Goal: Find specific page/section: Find specific page/section

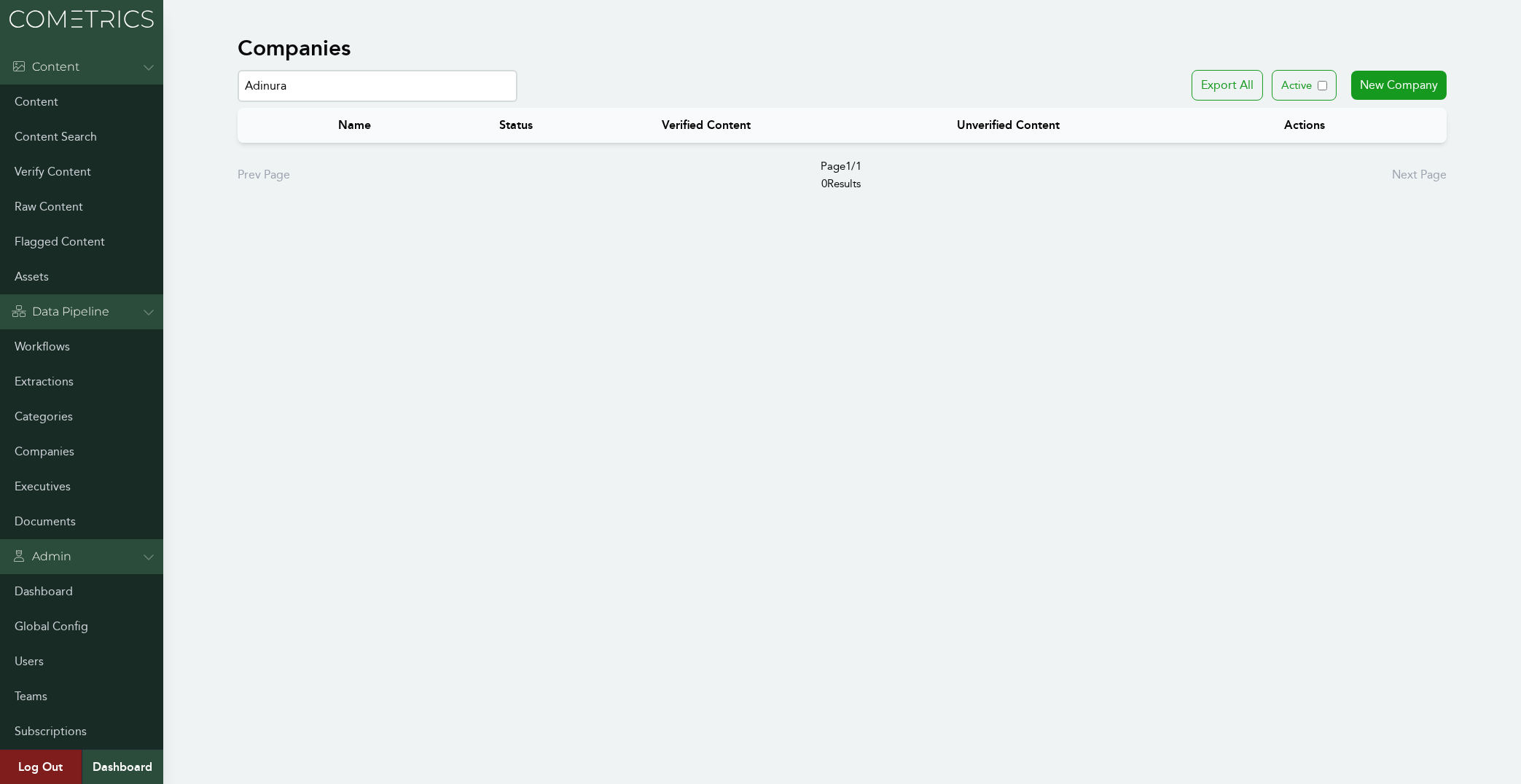
drag, startPoint x: 356, startPoint y: 98, endPoint x: 124, endPoint y: 76, distance: 233.0
click at [237, 76] on input "Adinura" at bounding box center [377, 85] width 280 height 32
drag, startPoint x: 184, startPoint y: 91, endPoint x: 2, endPoint y: 87, distance: 182.0
click at [237, 87] on input "Sodexo" at bounding box center [377, 85] width 280 height 32
paste input "Microsoft"
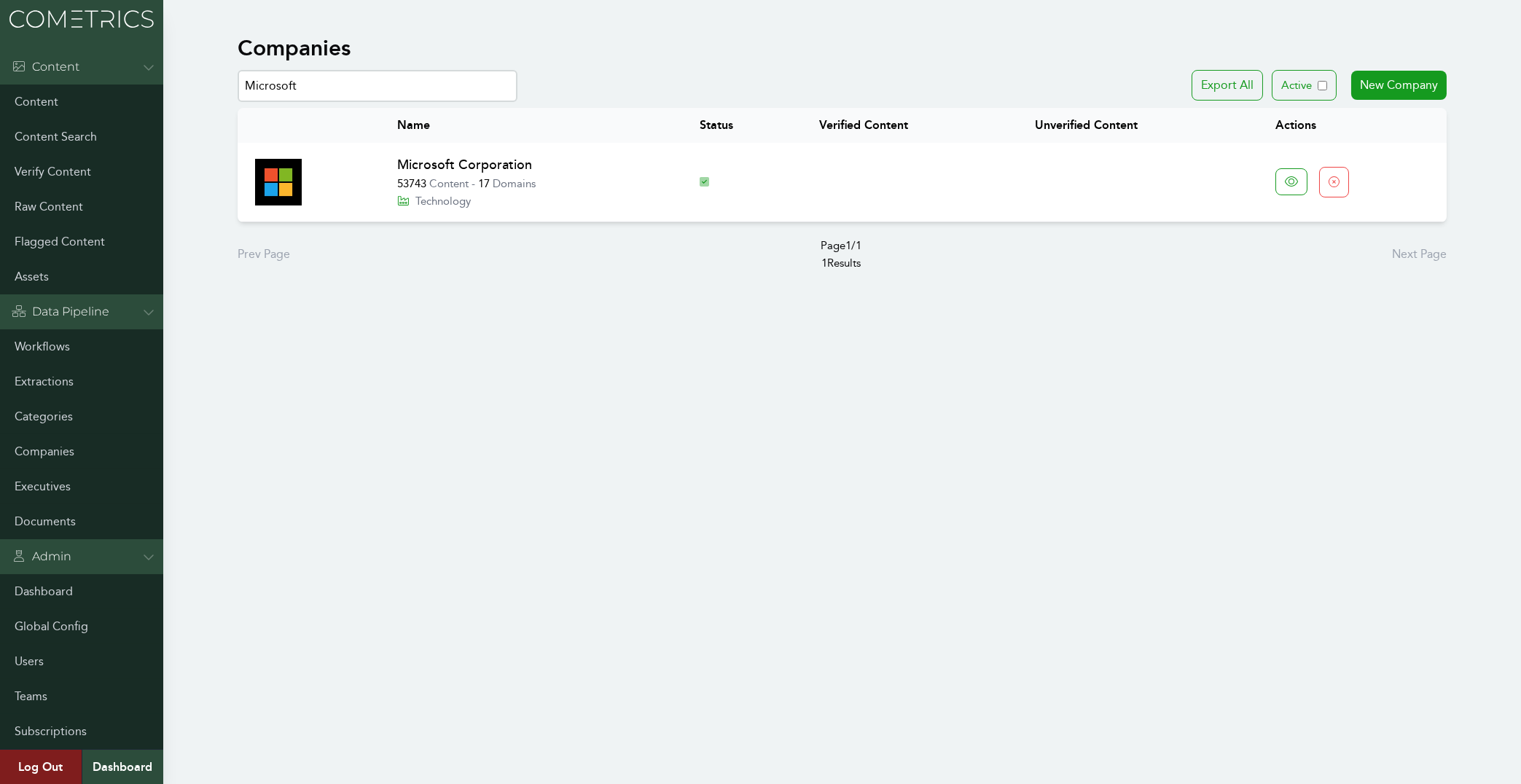
drag, startPoint x: 344, startPoint y: 87, endPoint x: 50, endPoint y: 71, distance: 294.4
click at [237, 71] on input "Microsoft" at bounding box center [377, 85] width 280 height 32
paste input "Vector Holding Group"
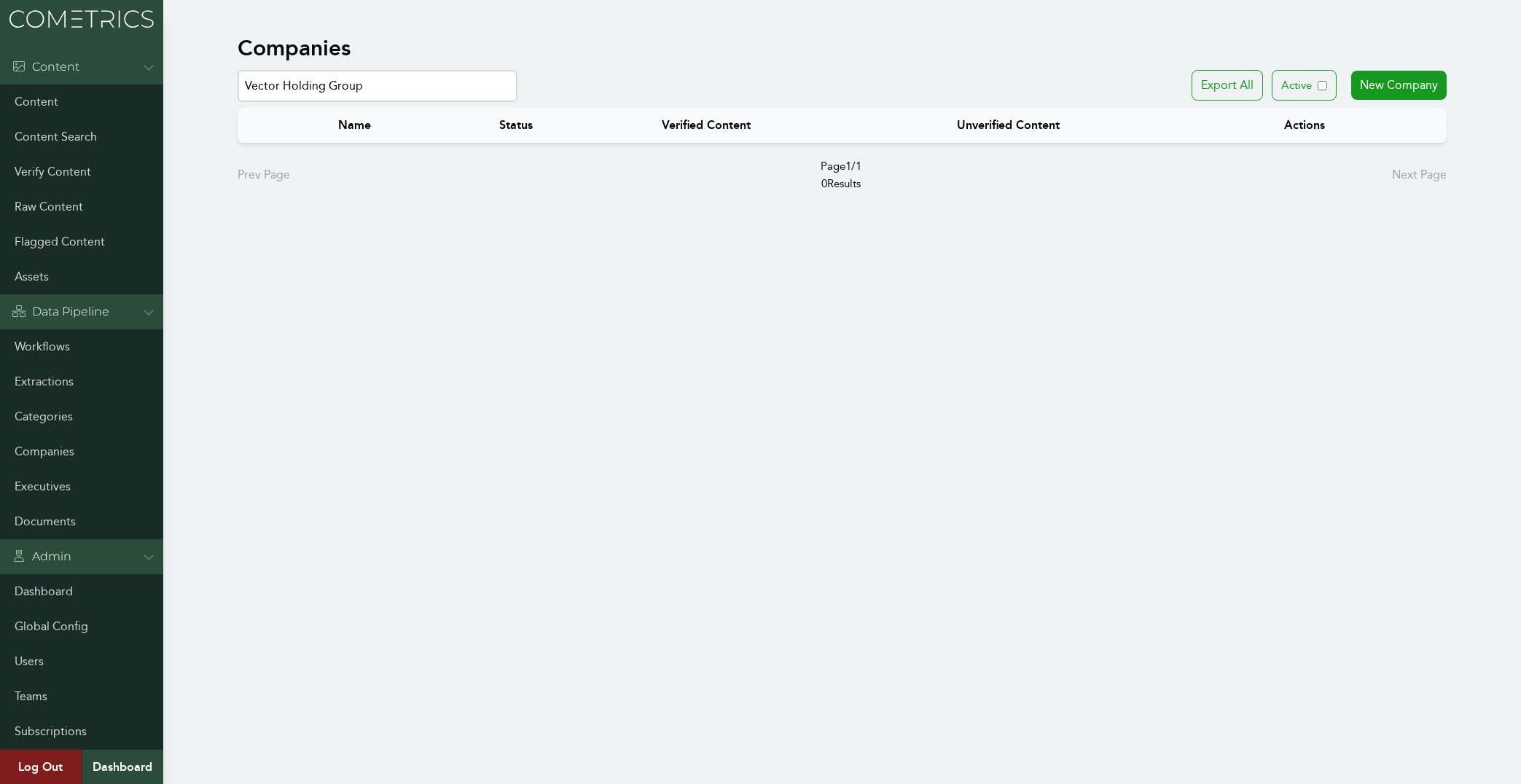
drag, startPoint x: 278, startPoint y: 85, endPoint x: 451, endPoint y: 92, distance: 173.1
click at [451, 92] on input "Vector Holding Group" at bounding box center [377, 85] width 280 height 32
drag, startPoint x: 314, startPoint y: 85, endPoint x: 123, endPoint y: 67, distance: 191.8
click at [237, 70] on input "Vector" at bounding box center [377, 85] width 280 height 32
drag, startPoint x: 258, startPoint y: 76, endPoint x: -34, endPoint y: 41, distance: 294.1
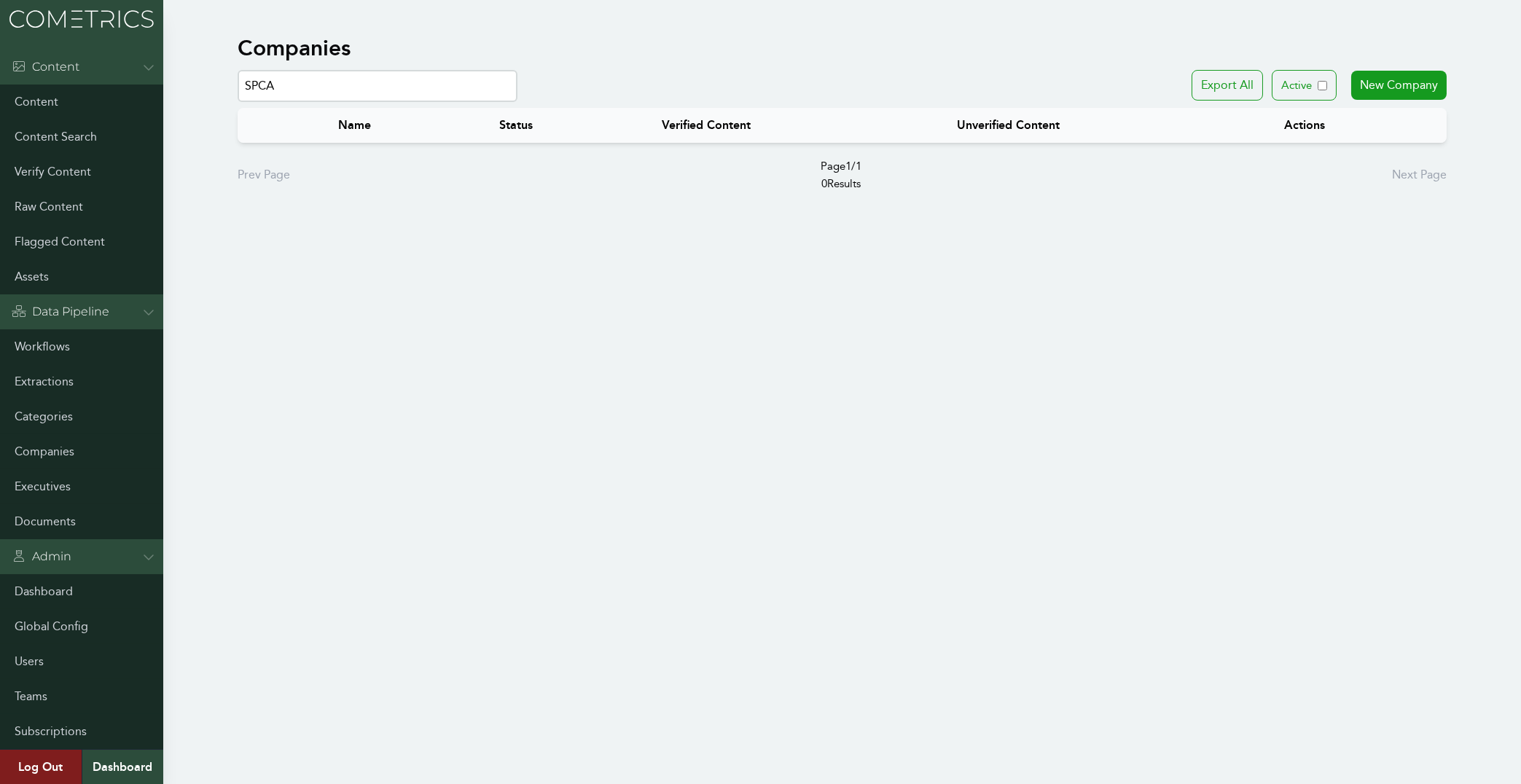
click at [237, 70] on input "SPCA" at bounding box center [377, 85] width 280 height 32
paste input "inclair"
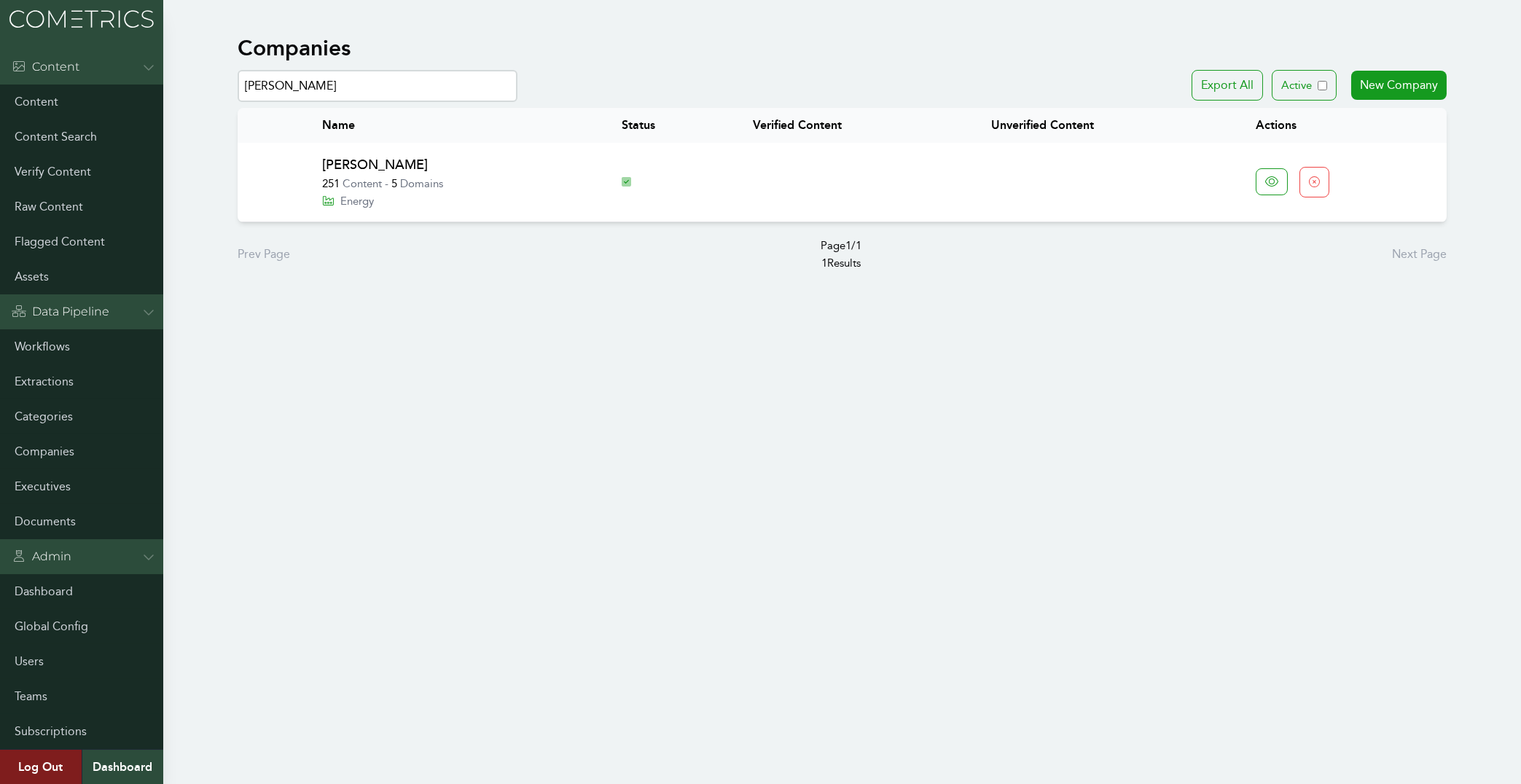
drag, startPoint x: 357, startPoint y: 98, endPoint x: 18, endPoint y: 92, distance: 339.1
click at [237, 92] on input "Sinclair" at bounding box center [377, 85] width 280 height 32
paste input "Capital Fund"
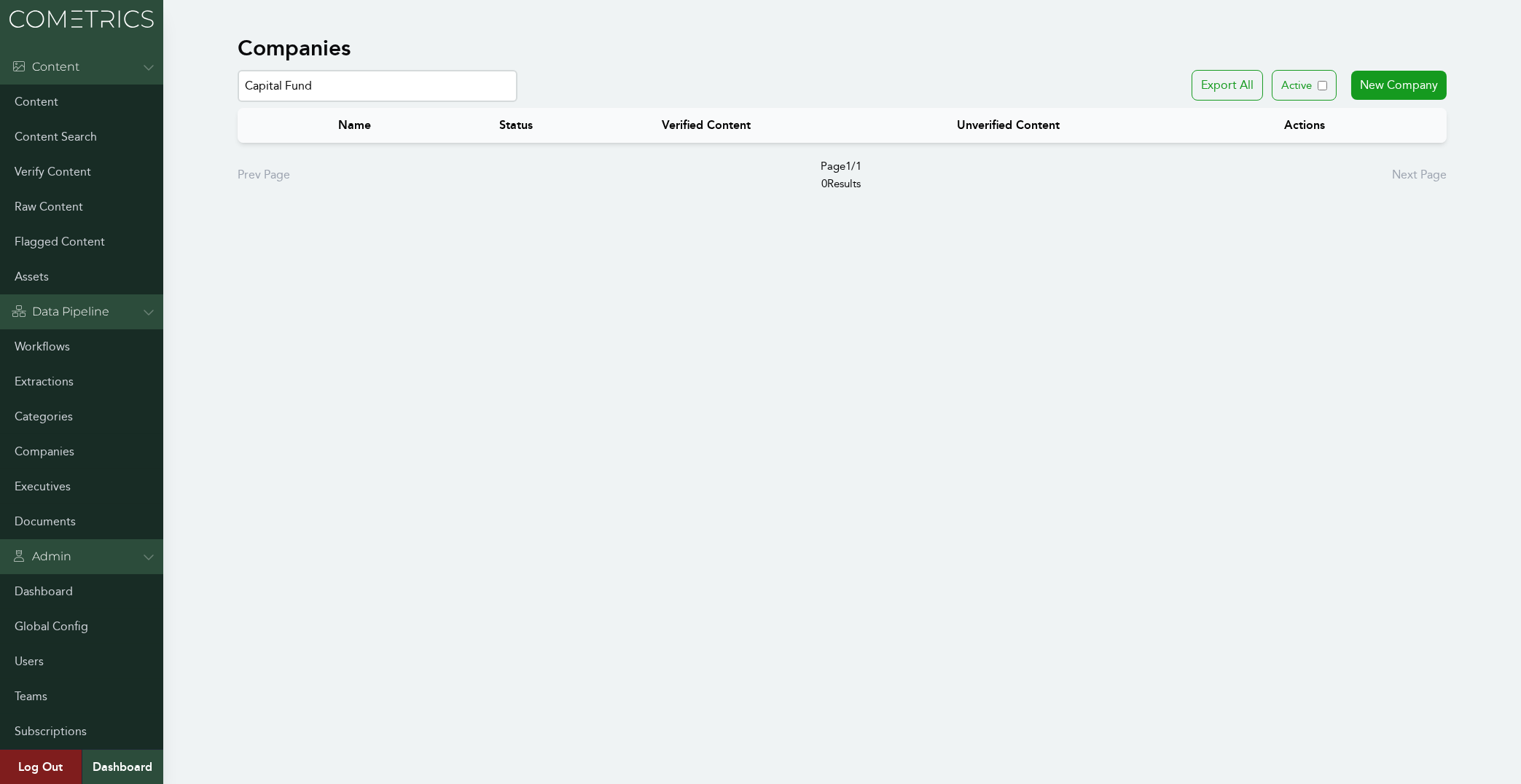
drag, startPoint x: 339, startPoint y: 92, endPoint x: 69, endPoint y: 62, distance: 271.7
click at [237, 70] on input "Capital Fund" at bounding box center [377, 85] width 280 height 32
paste input "Schellman"
drag, startPoint x: 294, startPoint y: 82, endPoint x: 61, endPoint y: 63, distance: 233.8
click at [237, 70] on input "Schellman" at bounding box center [377, 85] width 280 height 32
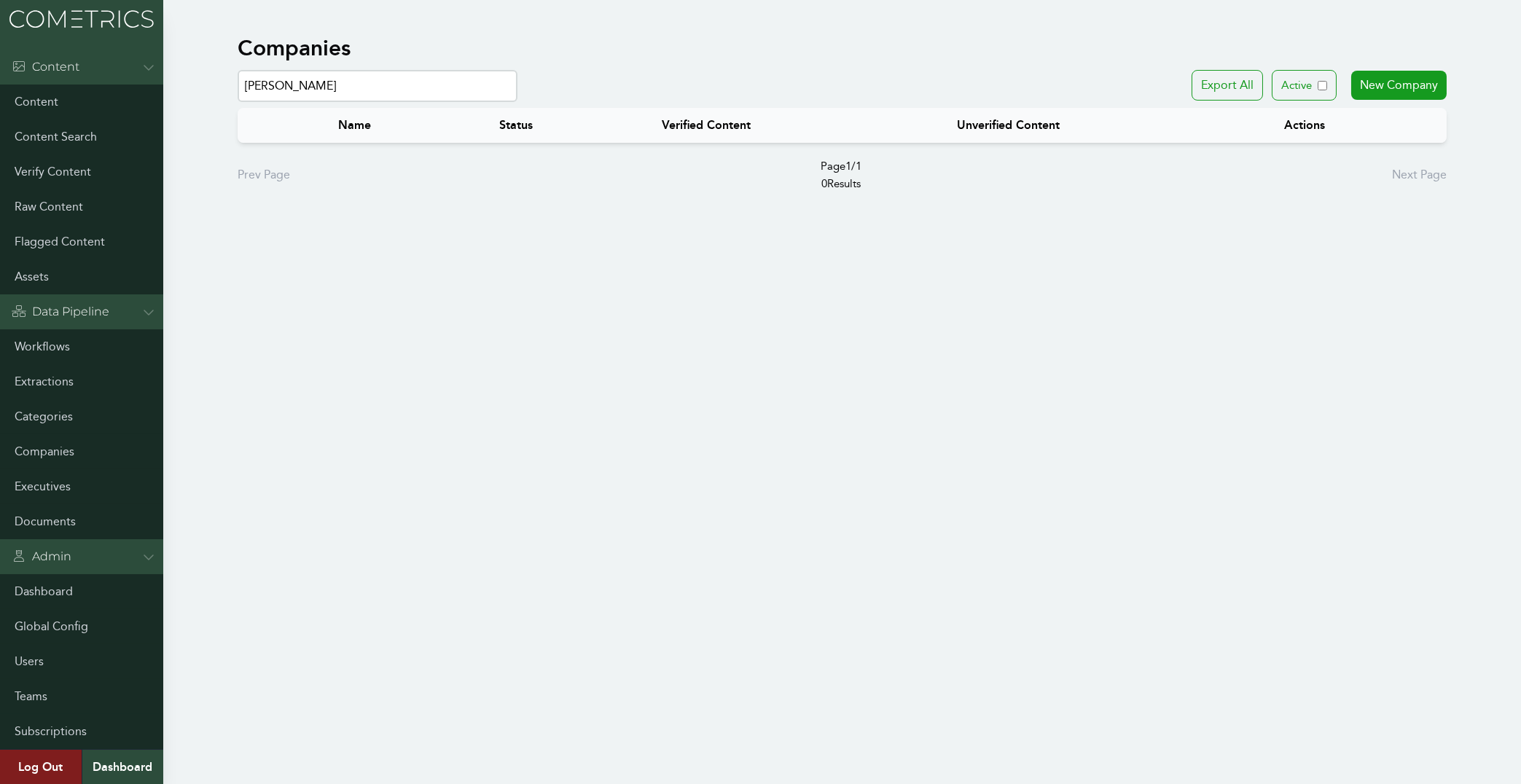
paste input "Arcadis"
drag, startPoint x: 334, startPoint y: 90, endPoint x: 25, endPoint y: 60, distance: 310.5
click at [237, 70] on input "Arcadis" at bounding box center [377, 85] width 280 height 32
paste input "Sinch"
drag, startPoint x: 278, startPoint y: 85, endPoint x: 130, endPoint y: 66, distance: 149.2
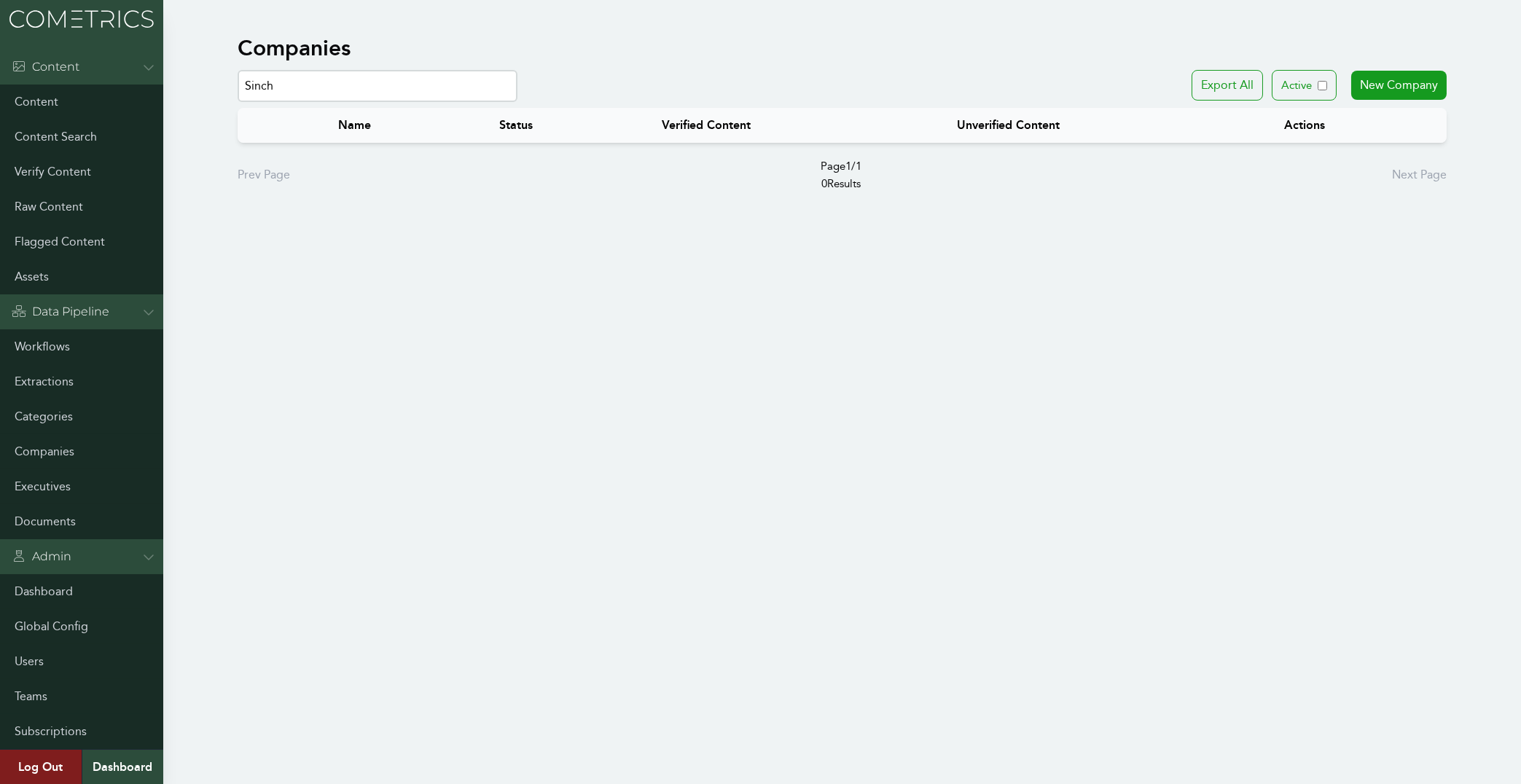
click at [237, 70] on input "Sinch" at bounding box center [377, 85] width 280 height 32
paste input "Grey Group"
drag, startPoint x: 332, startPoint y: 87, endPoint x: 119, endPoint y: 67, distance: 213.9
click at [237, 70] on input "Grey Group" at bounding box center [377, 85] width 280 height 32
paste input "Architech"
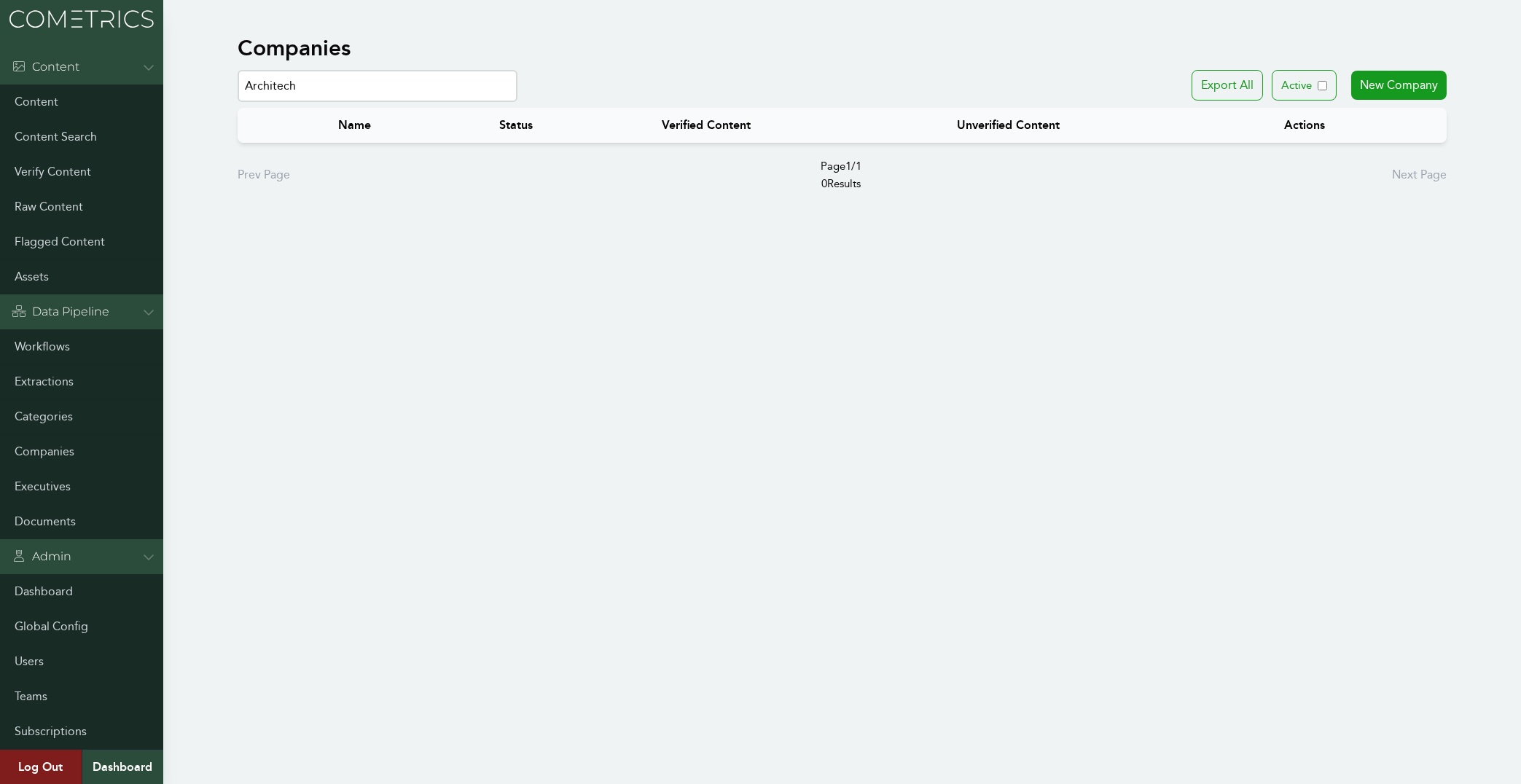
drag, startPoint x: 306, startPoint y: 78, endPoint x: 85, endPoint y: 60, distance: 221.7
click at [237, 70] on input "Architech" at bounding box center [377, 85] width 280 height 32
paste input "Jamison"
drag, startPoint x: 348, startPoint y: 74, endPoint x: 111, endPoint y: 67, distance: 237.1
click at [237, 70] on input "Jamison" at bounding box center [377, 85] width 280 height 32
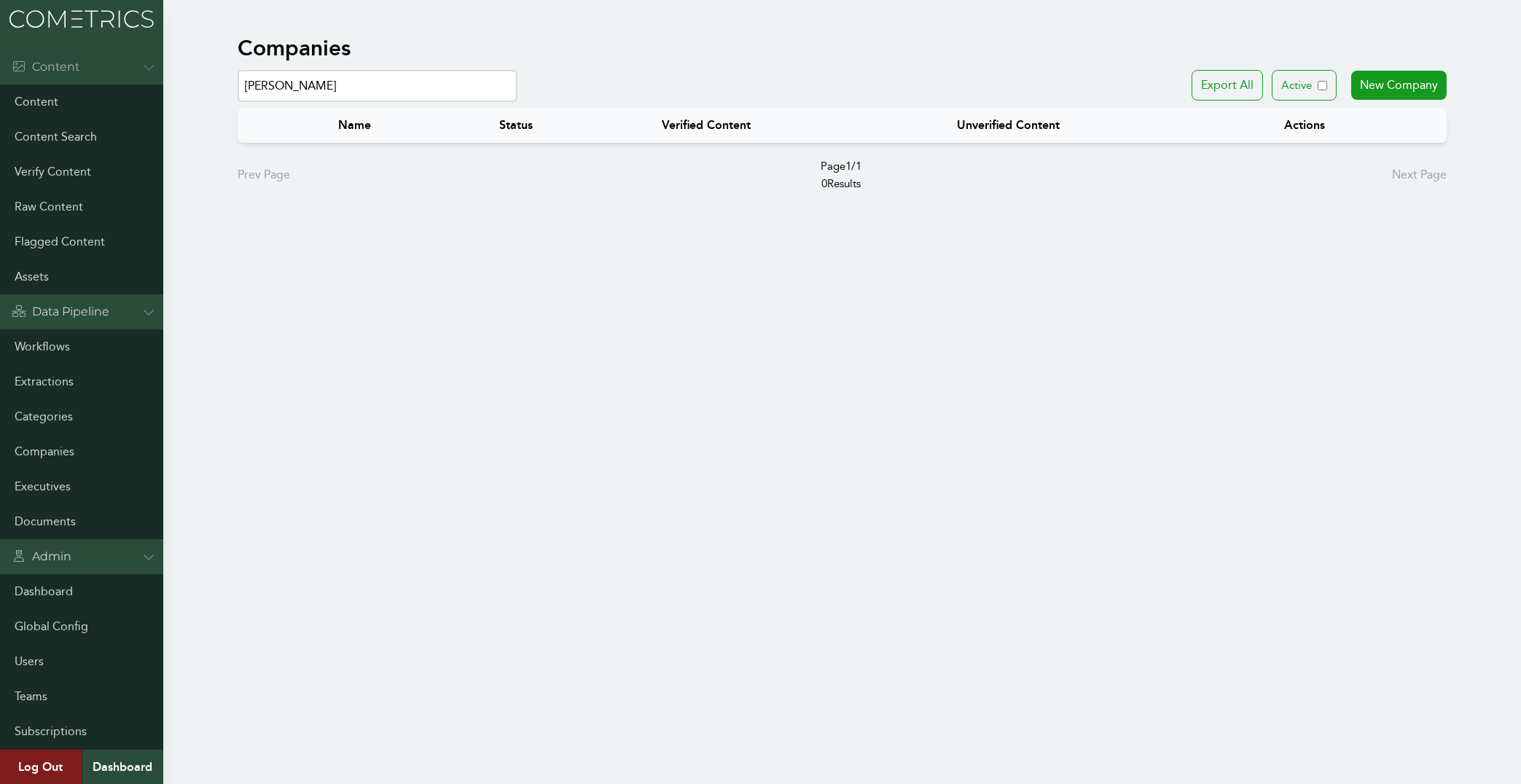
paste input "Murcor"
drag, startPoint x: 363, startPoint y: 88, endPoint x: 57, endPoint y: 52, distance: 308.1
click at [237, 70] on input "Murcor" at bounding box center [377, 85] width 280 height 32
paste input "Endeav"
drag, startPoint x: 316, startPoint y: 87, endPoint x: -42, endPoint y: 32, distance: 362.2
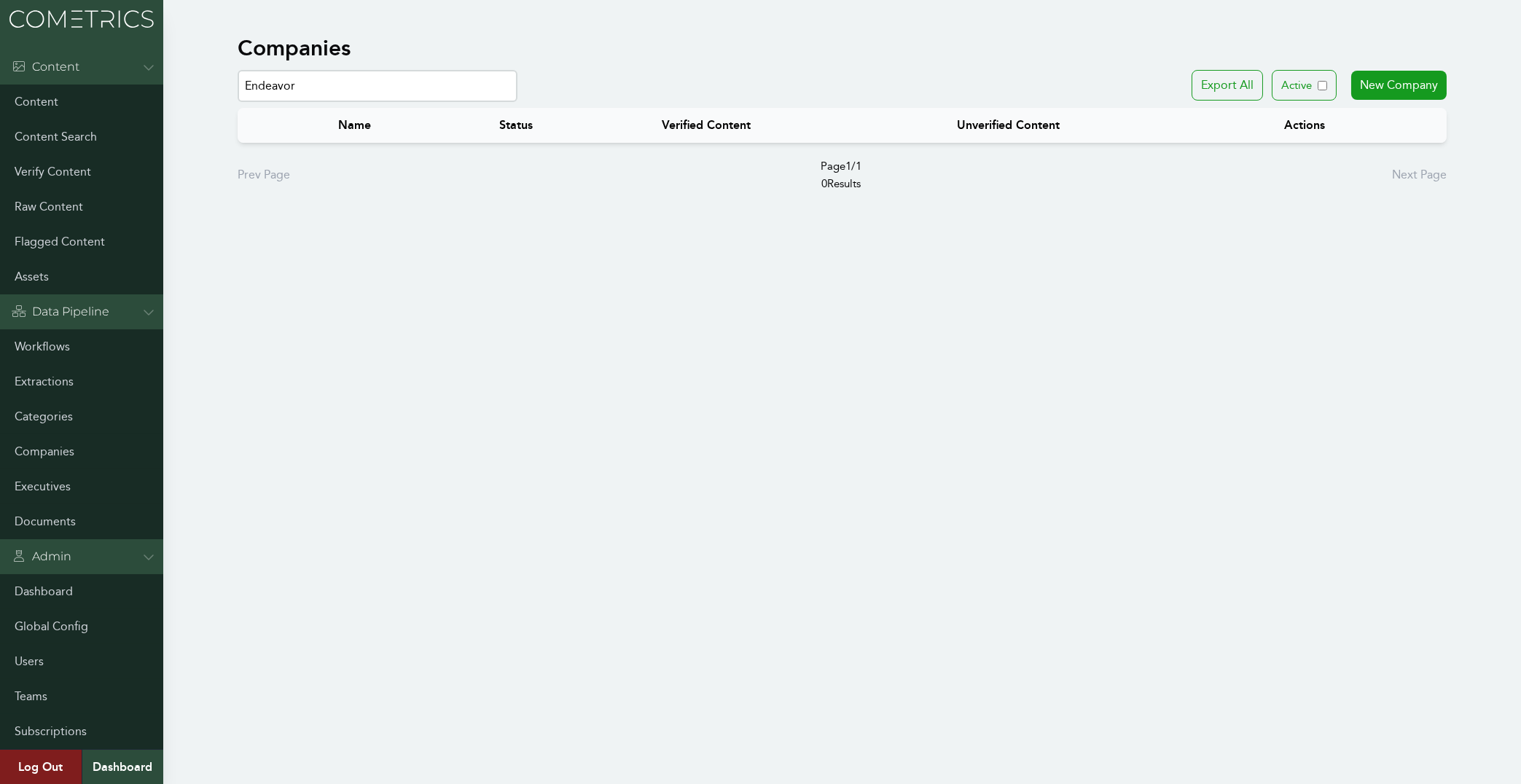
click at [237, 70] on input "Endeavor" at bounding box center [377, 85] width 280 height 32
paste input "Gartne"
drag, startPoint x: 251, startPoint y: 77, endPoint x: 36, endPoint y: 56, distance: 216.0
click at [237, 70] on input "Gartner" at bounding box center [377, 85] width 280 height 32
paste input "HomeEquity Bank"
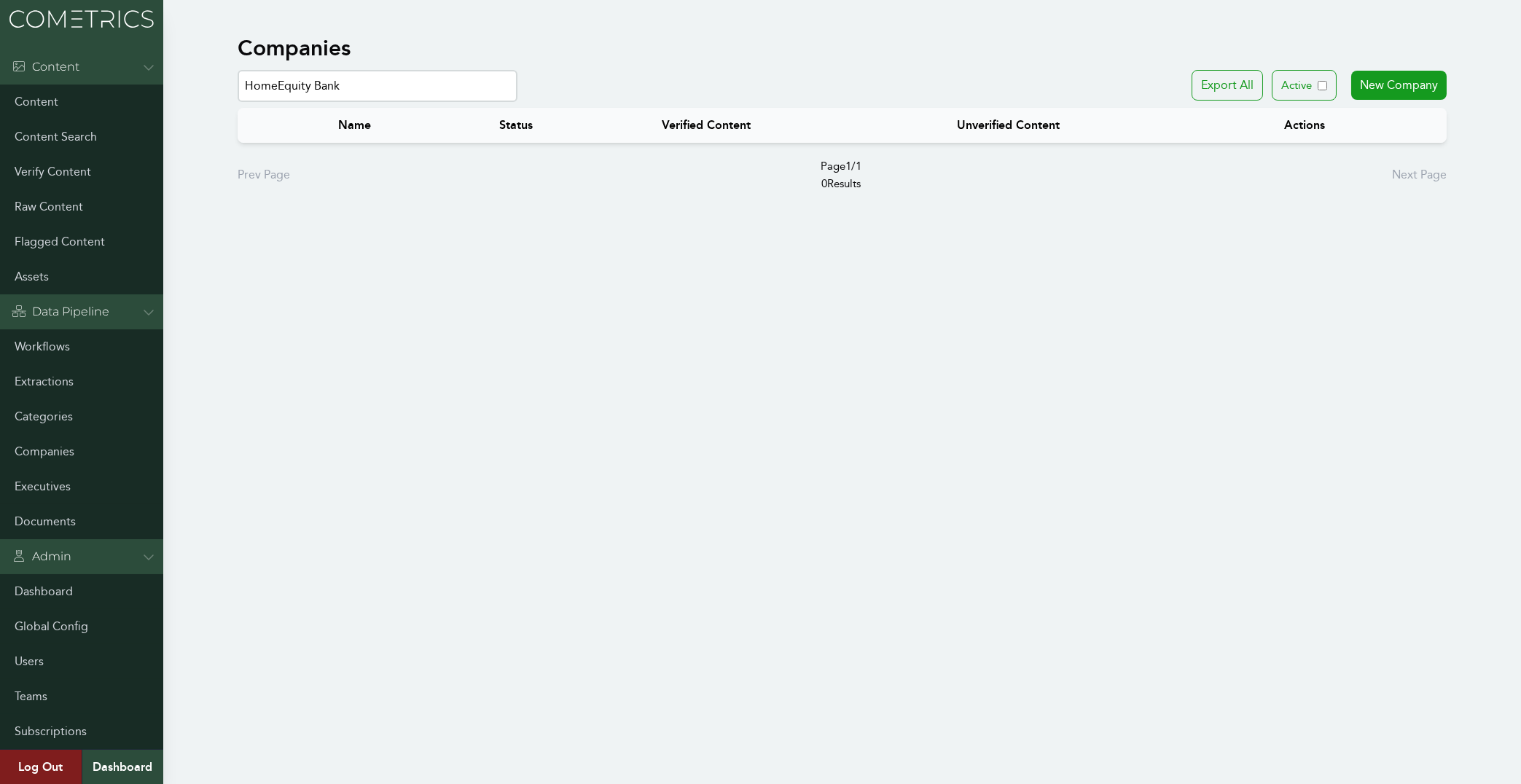
drag, startPoint x: 391, startPoint y: 89, endPoint x: 105, endPoint y: 82, distance: 286.1
click at [237, 82] on input "HomeEquity Bank" at bounding box center [377, 85] width 280 height 32
click at [283, 87] on input "toyot" at bounding box center [377, 85] width 280 height 32
click at [282, 90] on input "toyota" at bounding box center [377, 85] width 280 height 32
drag, startPoint x: 295, startPoint y: 83, endPoint x: 177, endPoint y: 78, distance: 118.1
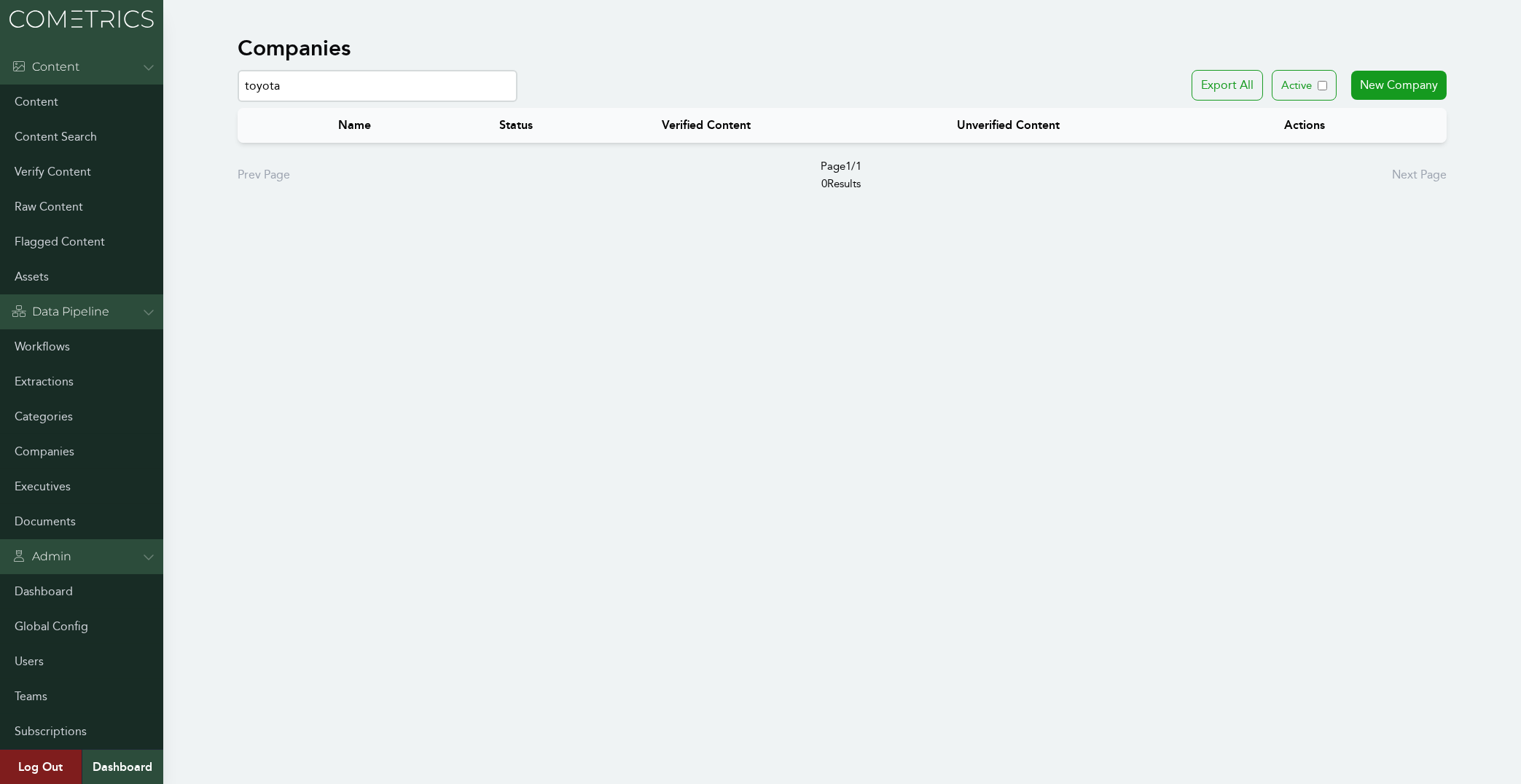
click at [237, 78] on input "toyota" at bounding box center [377, 85] width 280 height 32
click at [318, 84] on input "British american tobacco" at bounding box center [377, 85] width 280 height 32
drag, startPoint x: 369, startPoint y: 79, endPoint x: 280, endPoint y: 88, distance: 89.5
click at [280, 88] on input "British american tobacco" at bounding box center [377, 85] width 280 height 32
type input "British"
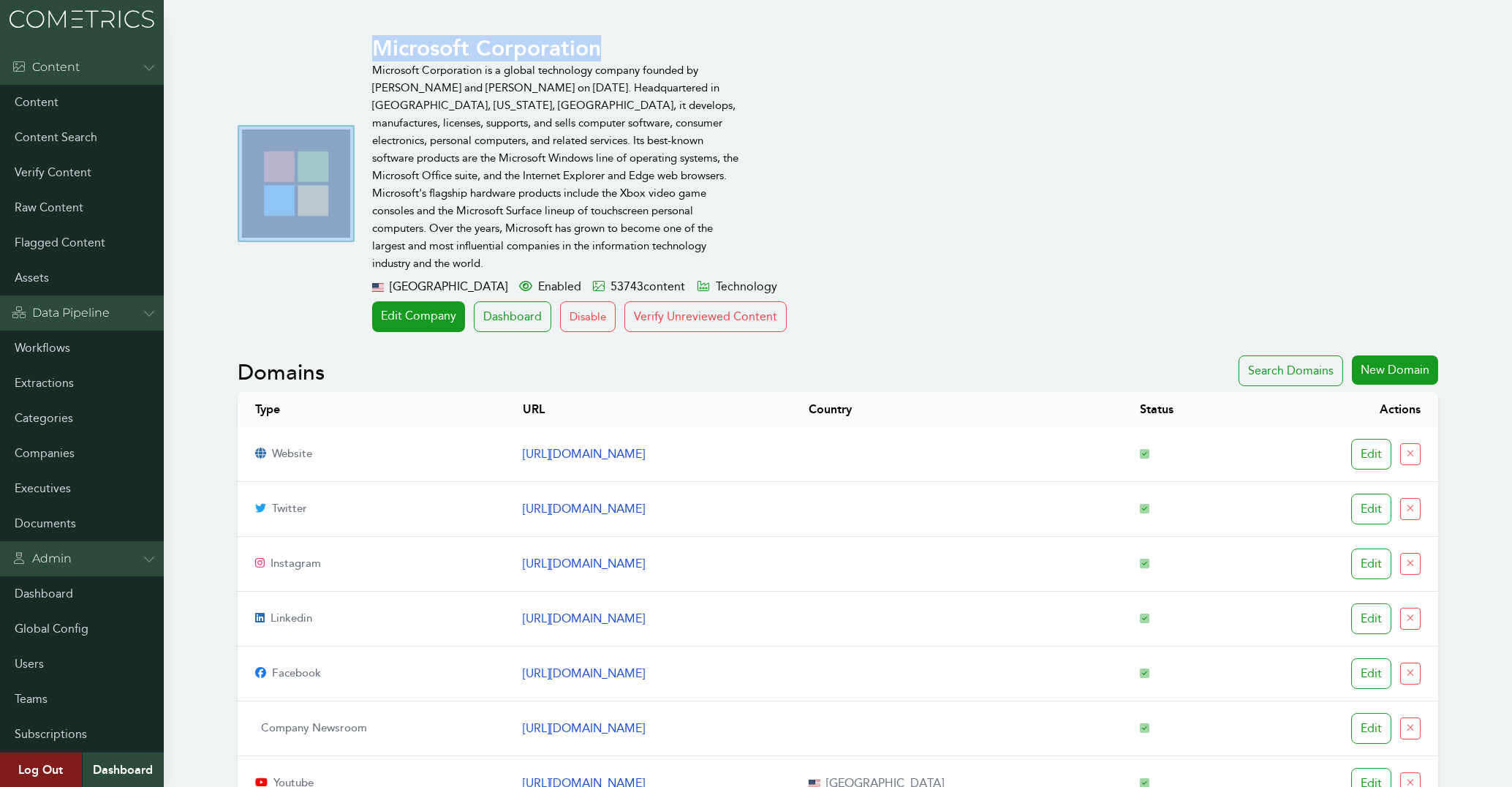
drag, startPoint x: 600, startPoint y: 44, endPoint x: 368, endPoint y: 42, distance: 232.0
click at [368, 42] on div "Microsoft Corporation Microsoft Corporation is a global technology company foun…" at bounding box center [837, 183] width 1200 height 297
copy div "Microsoft Corporation"
